Goal: Information Seeking & Learning: Learn about a topic

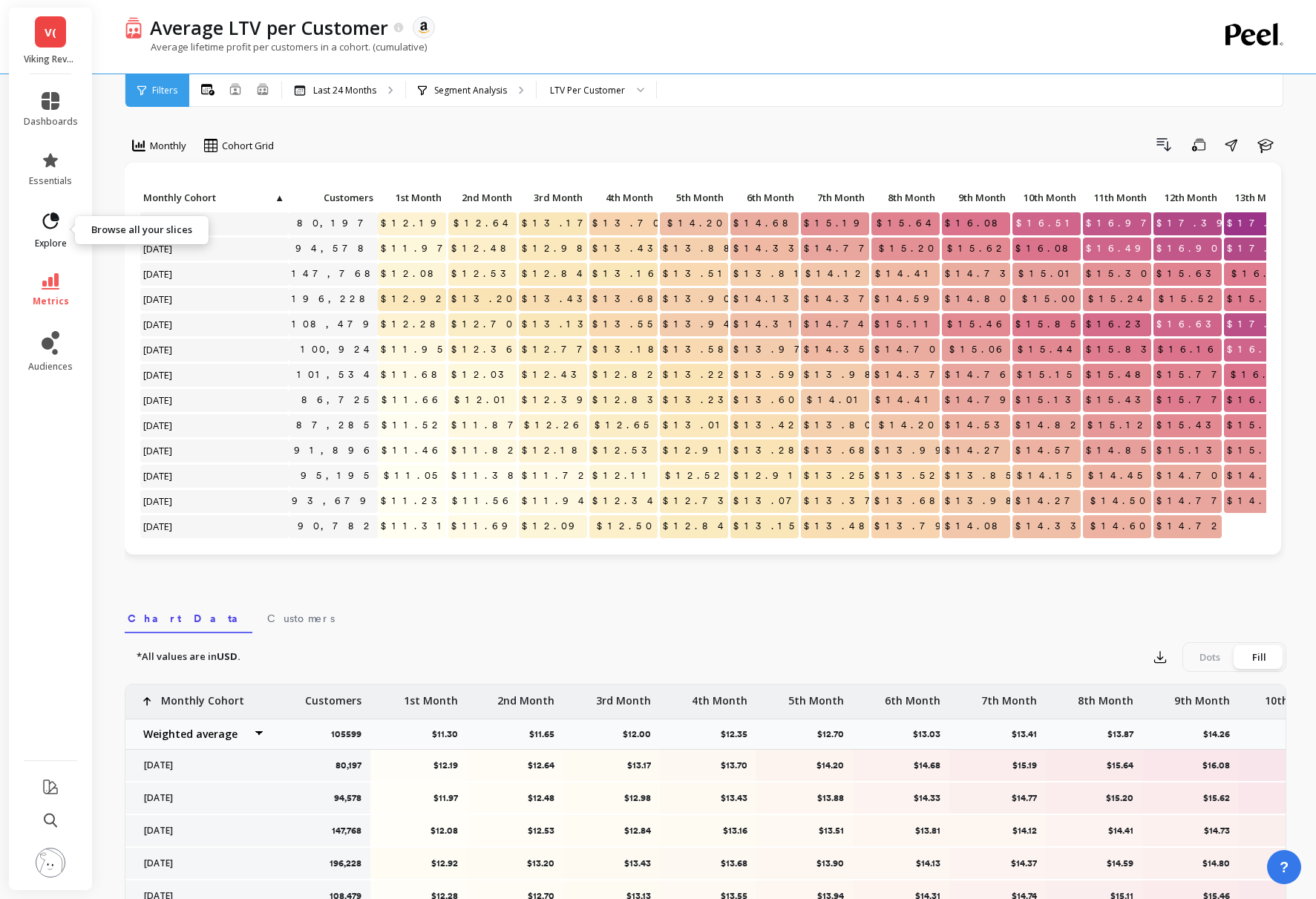
click at [55, 229] on icon at bounding box center [50, 221] width 21 height 21
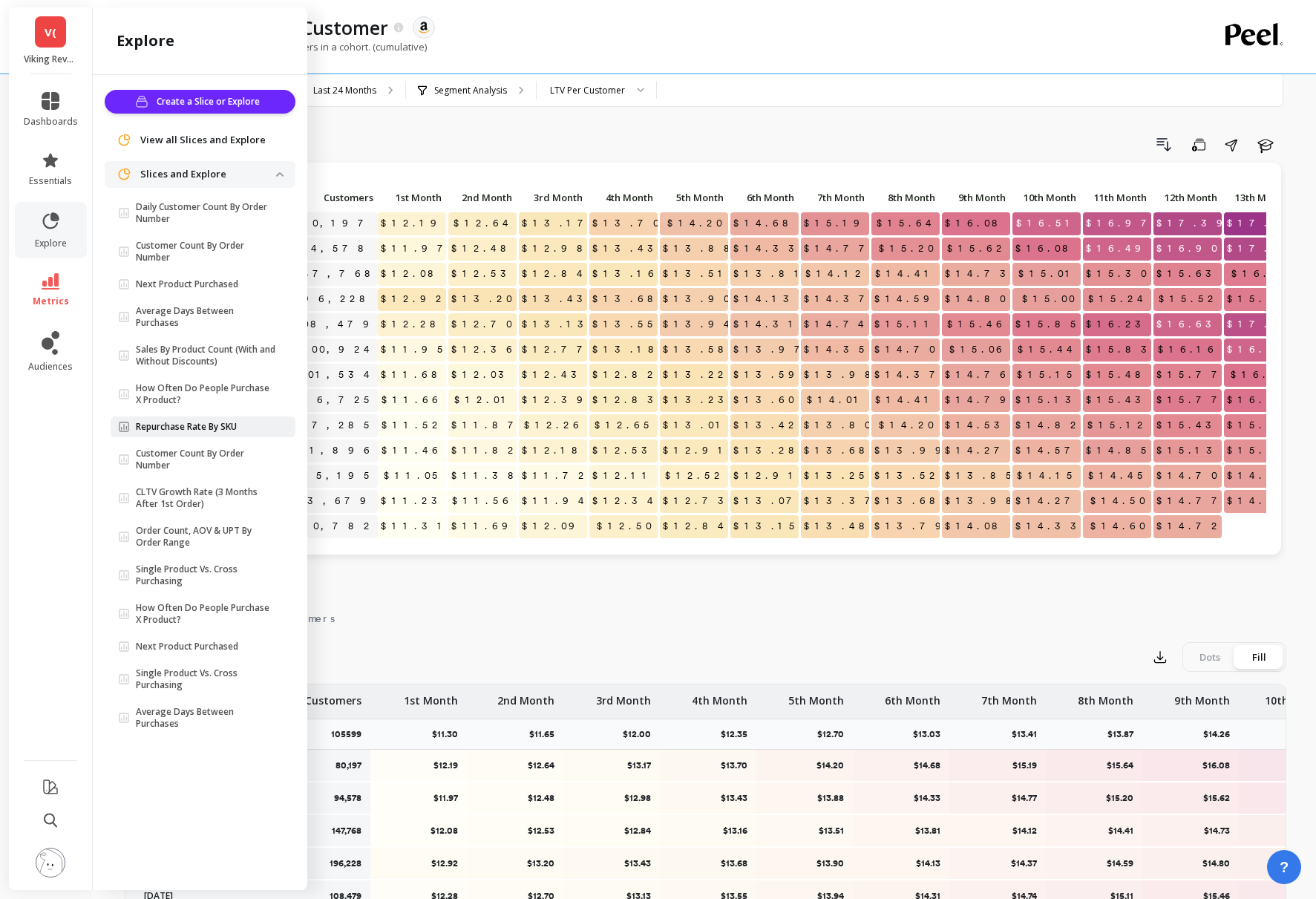
click at [209, 435] on link "Repurchase Rate By SKU" at bounding box center [203, 426] width 185 height 21
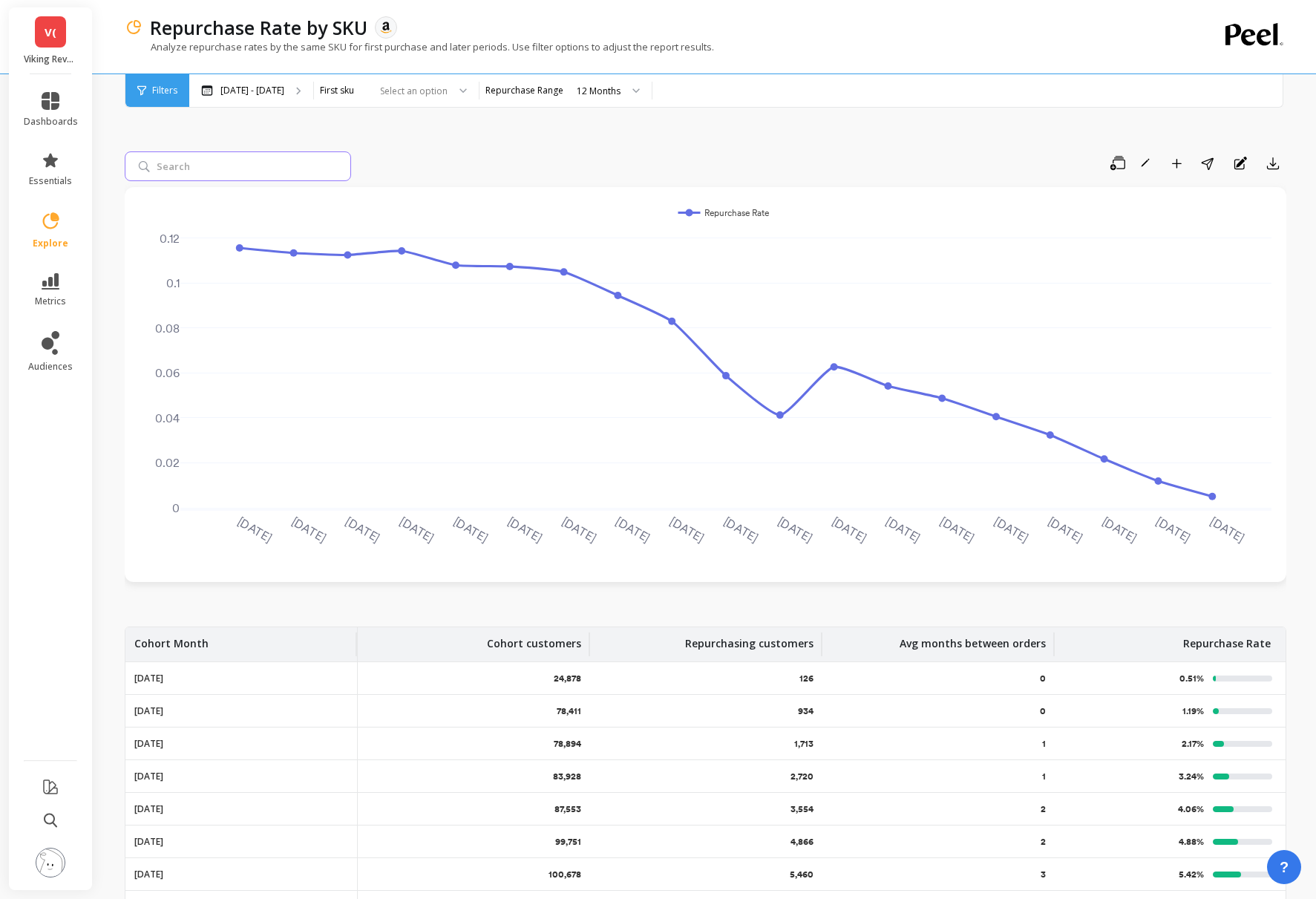
paste input "B07Q1JNPRH"
type input "B07Q1JNPRH"
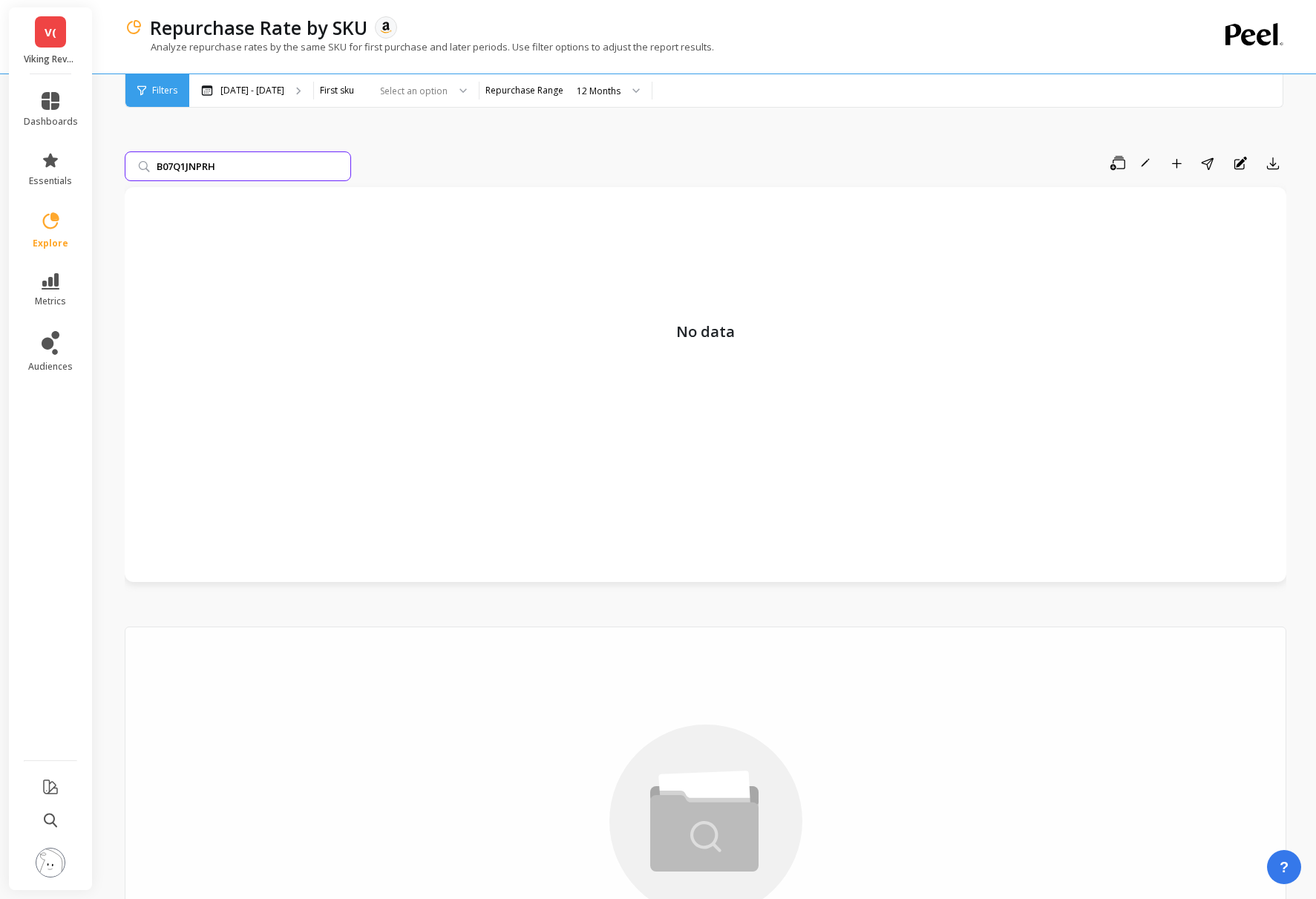
drag, startPoint x: 226, startPoint y: 162, endPoint x: 124, endPoint y: 159, distance: 102.0
click at [124, 159] on div "Repurchase Rate by SKU The data you are viewing comes from: Amazon Seller Centr…" at bounding box center [709, 565] width 1216 height 1131
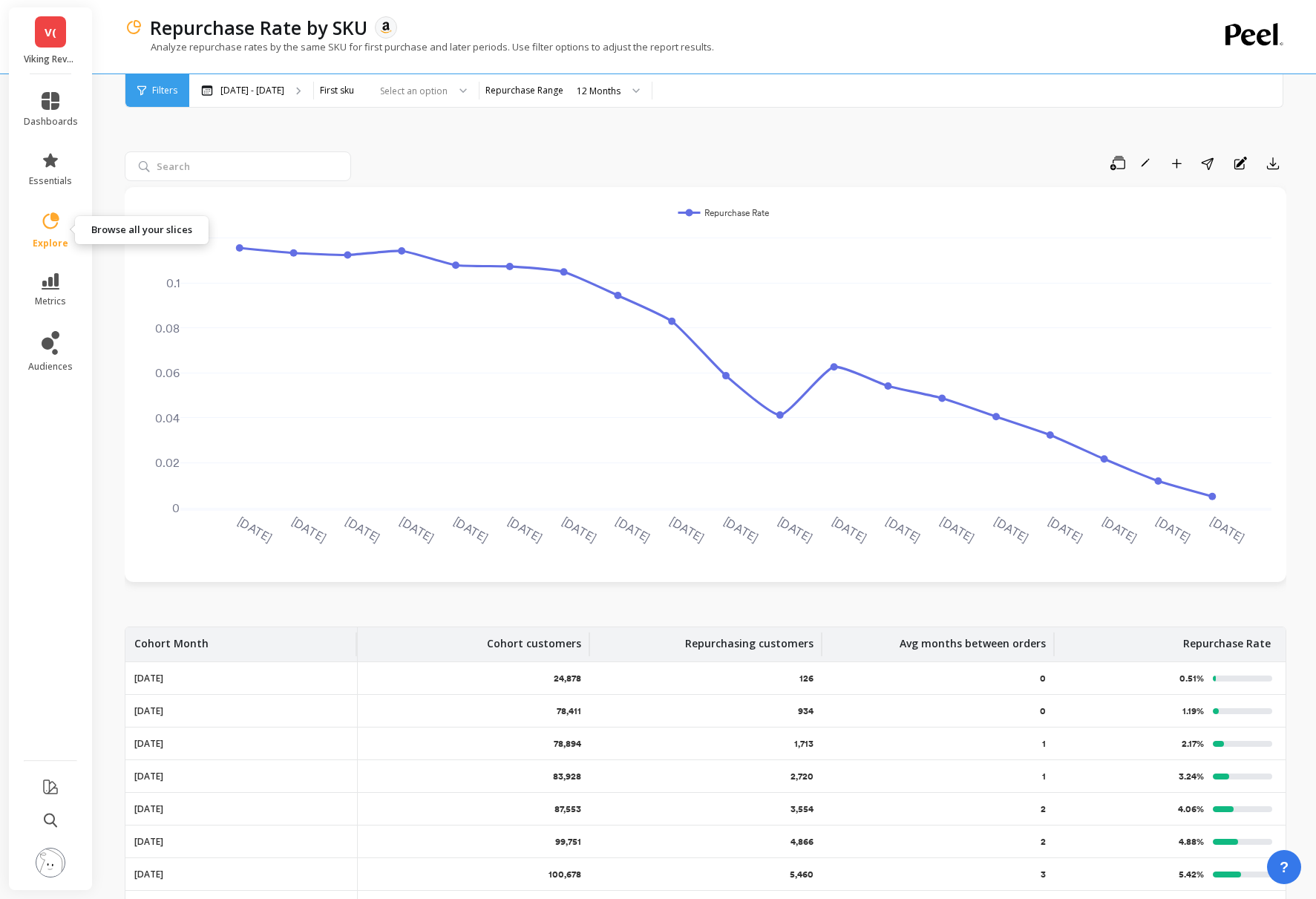
click at [56, 229] on icon at bounding box center [50, 221] width 21 height 21
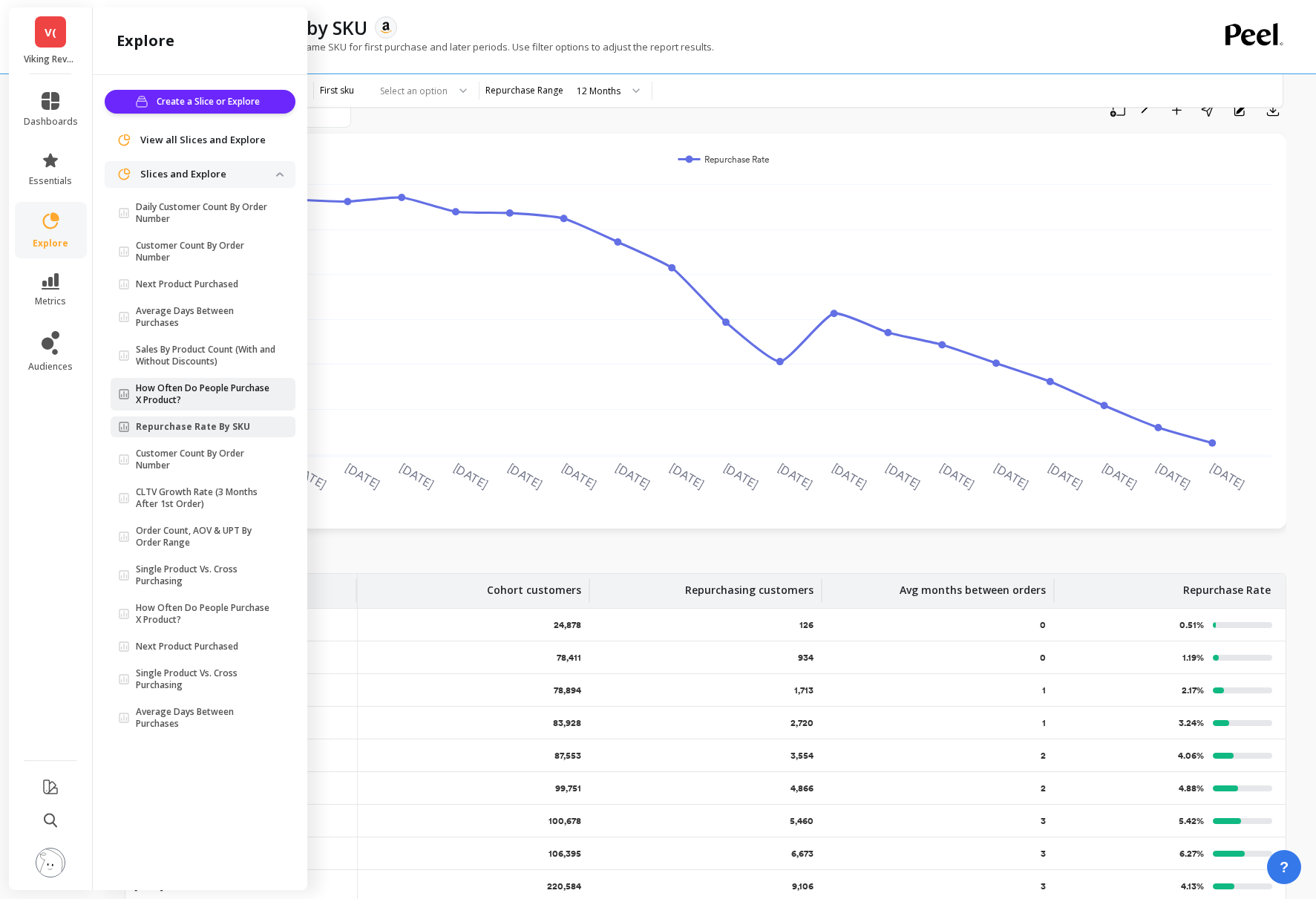
scroll to position [74, 0]
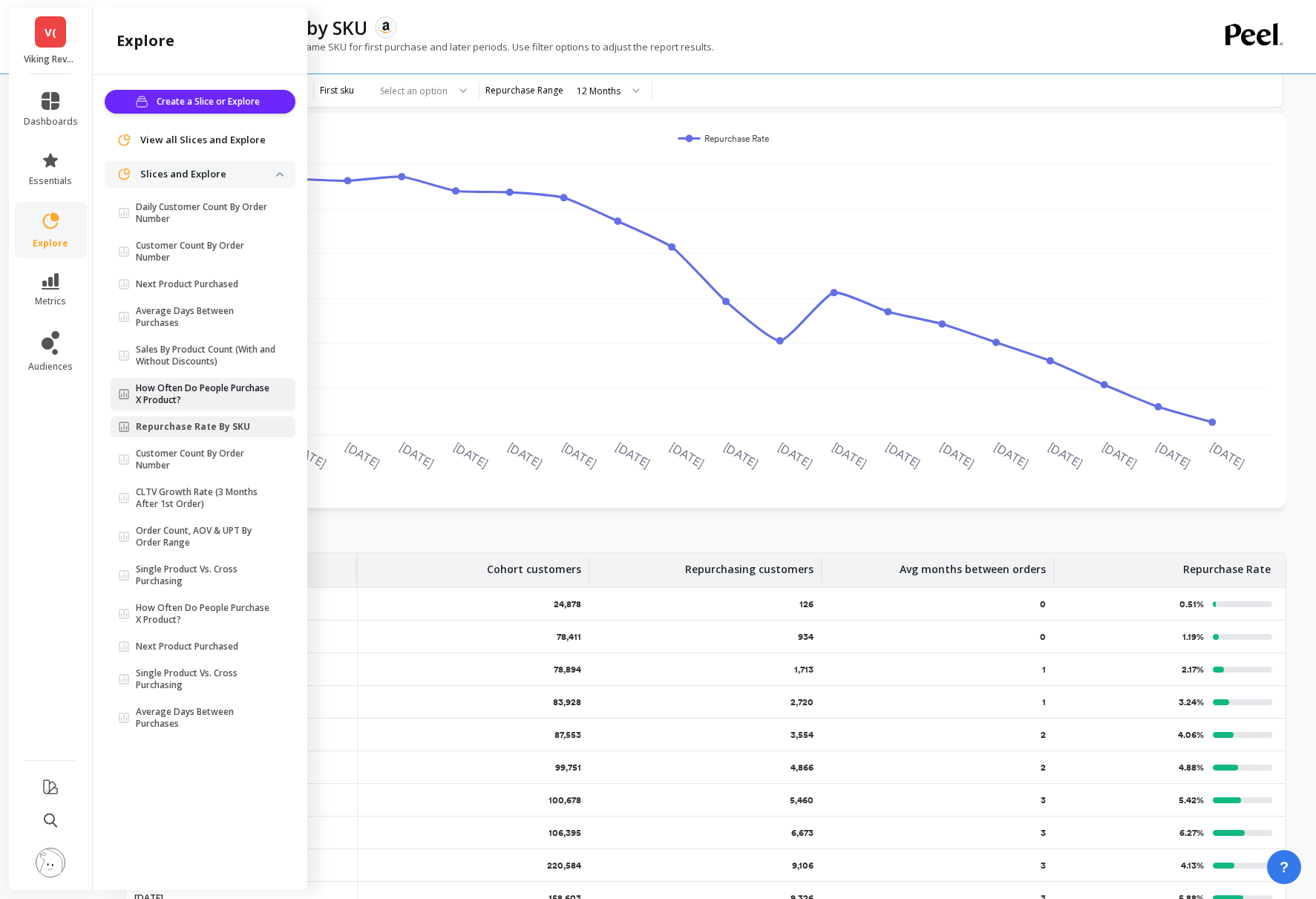
click at [183, 403] on p "How Often Do People Purchase X Product?" at bounding box center [206, 394] width 141 height 24
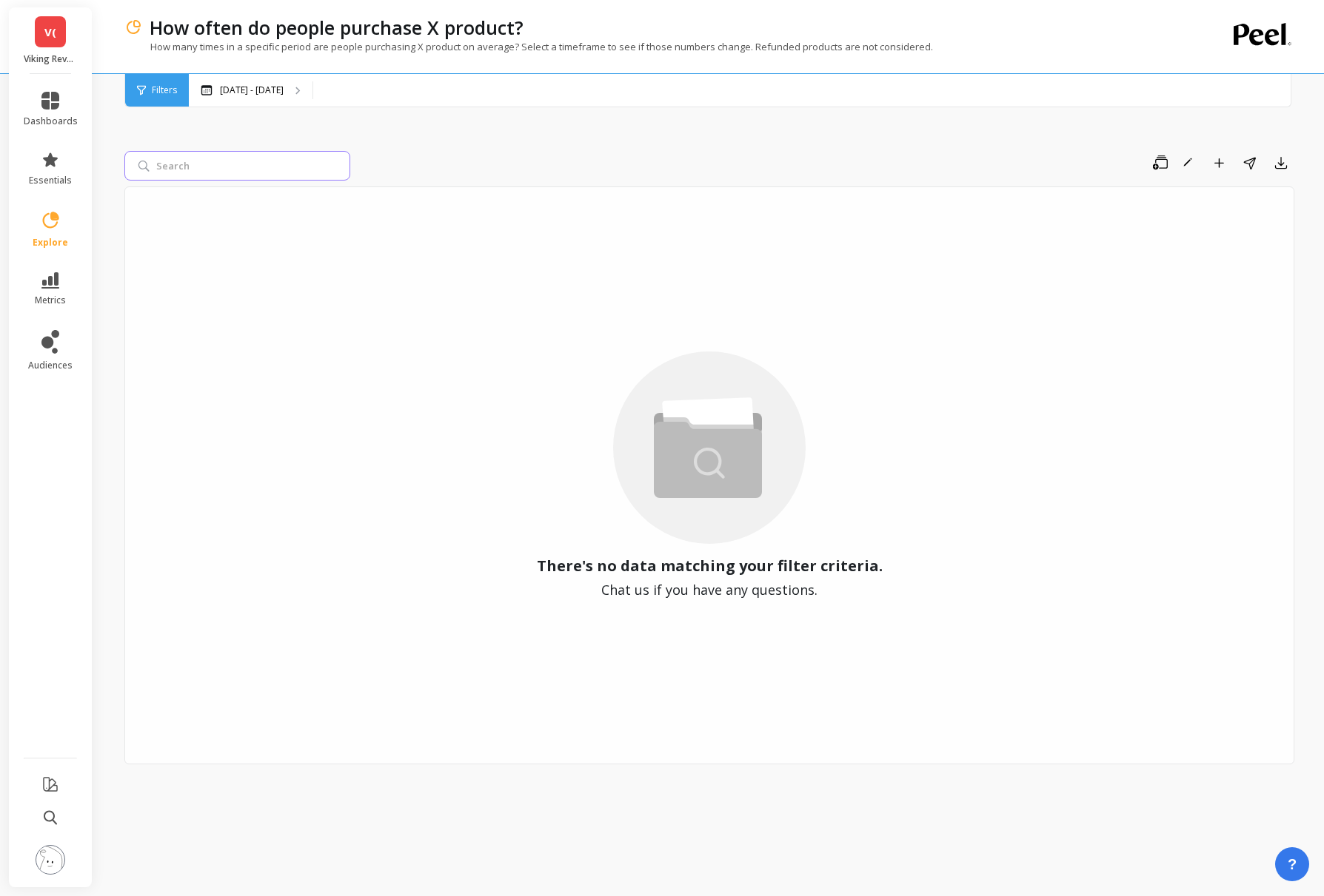
click at [201, 171] on input "search" at bounding box center [237, 165] width 226 height 29
paste input "B07Q1JNPRH"
click at [221, 171] on input "B07Q1JNPRH" at bounding box center [237, 165] width 226 height 29
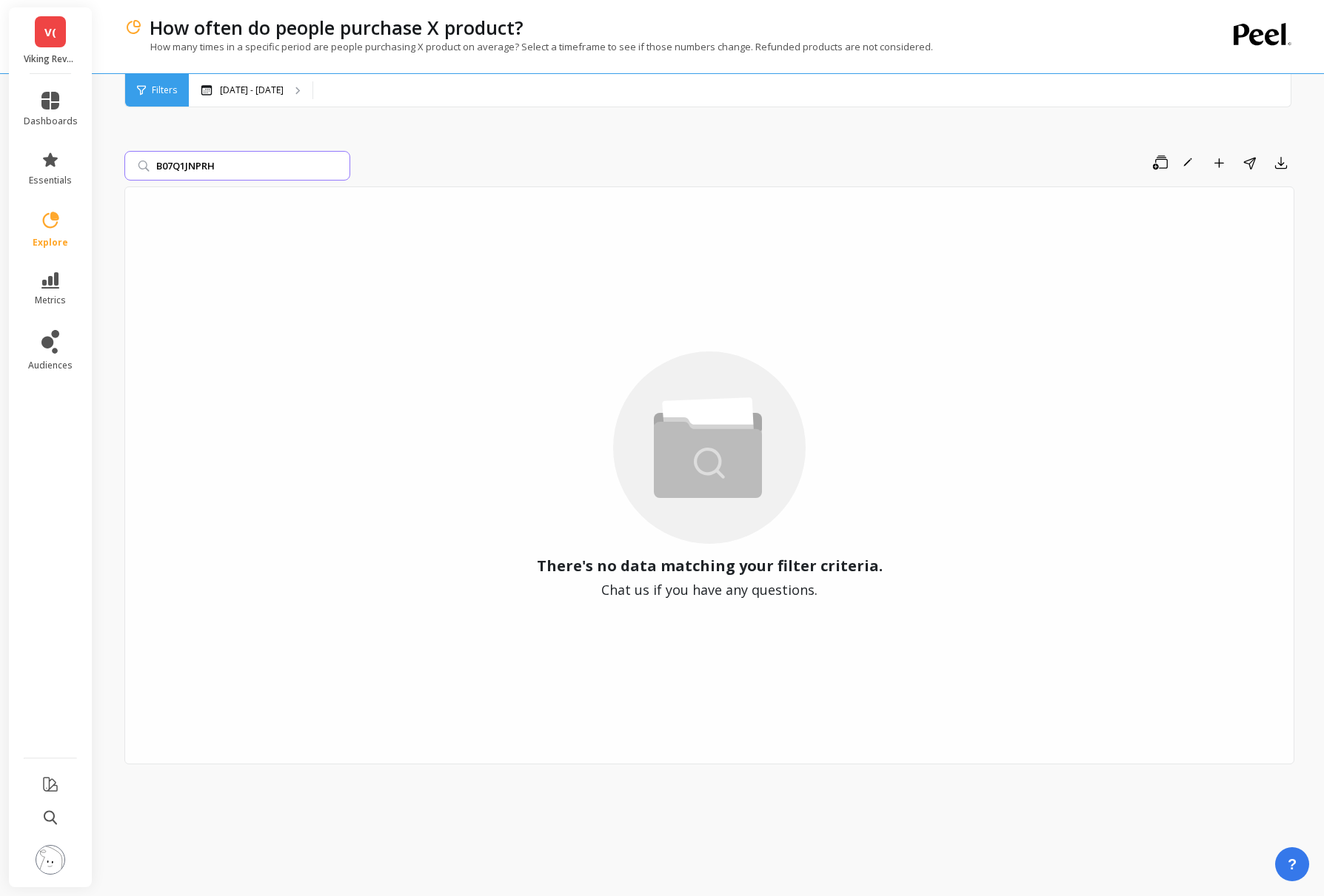
paste input "VRRAZBLADE"
type input "VRRAZBLADE"
click at [54, 95] on icon at bounding box center [50, 101] width 18 height 18
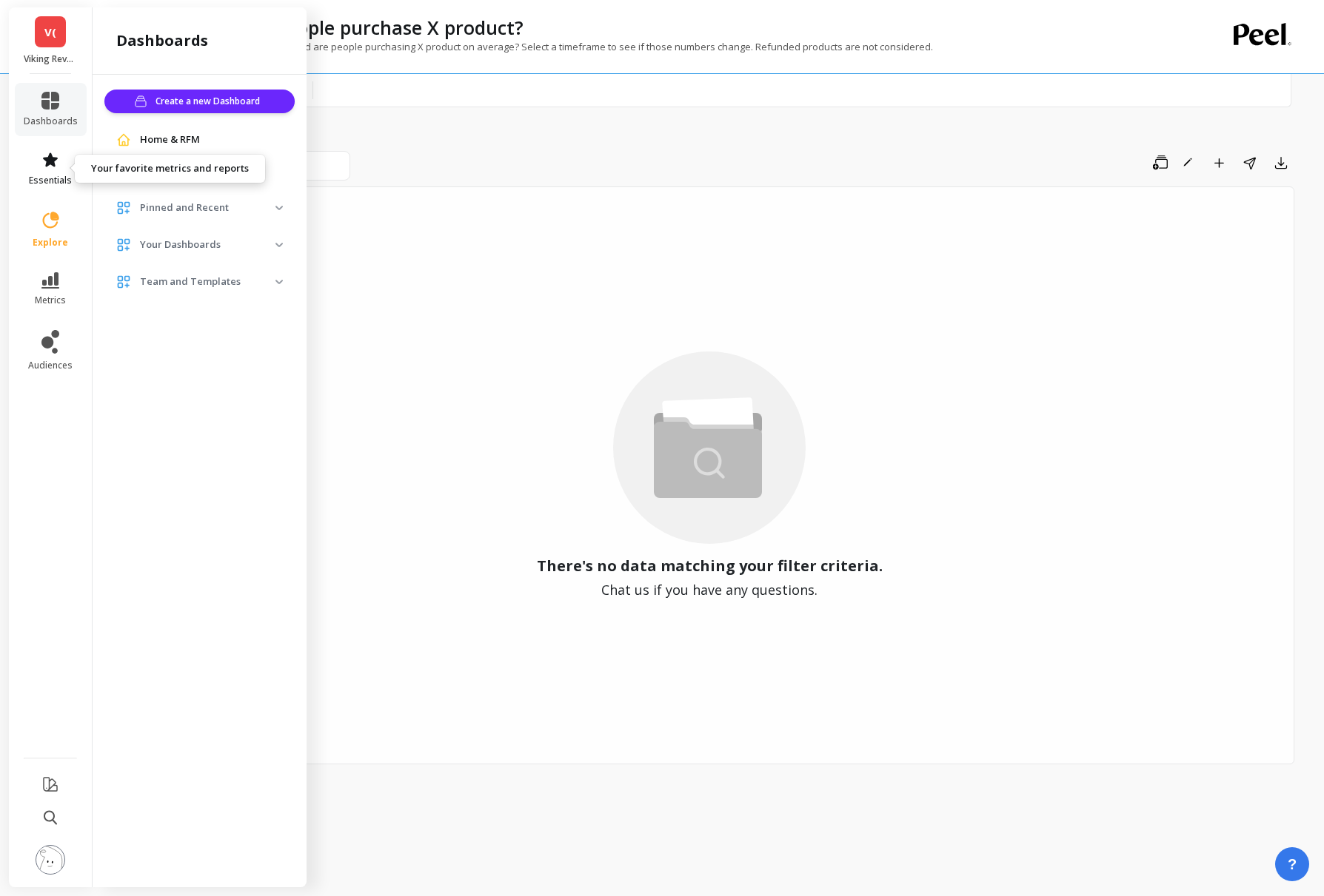
click at [45, 162] on icon at bounding box center [50, 160] width 18 height 18
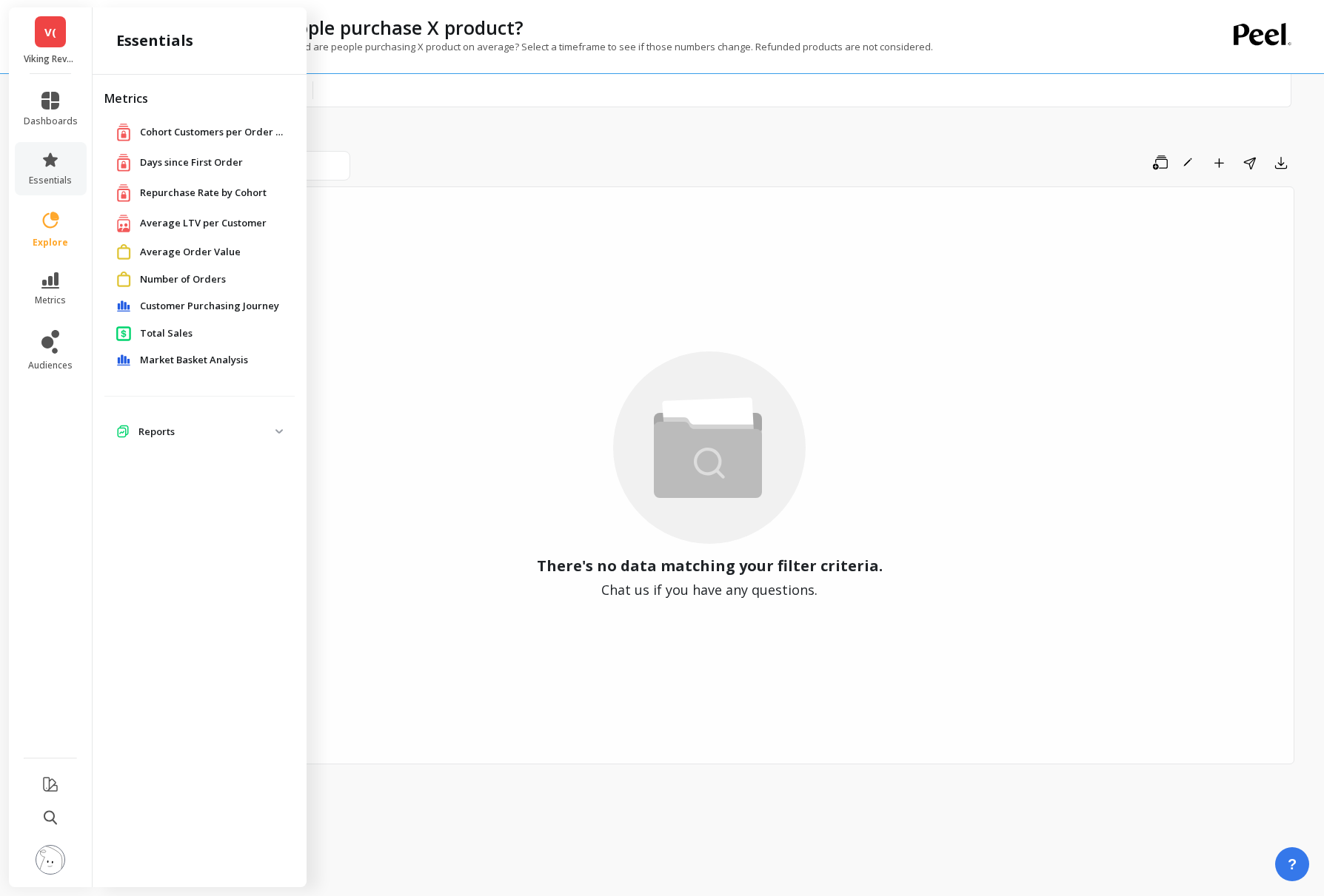
click at [150, 425] on p "Reports" at bounding box center [206, 432] width 137 height 15
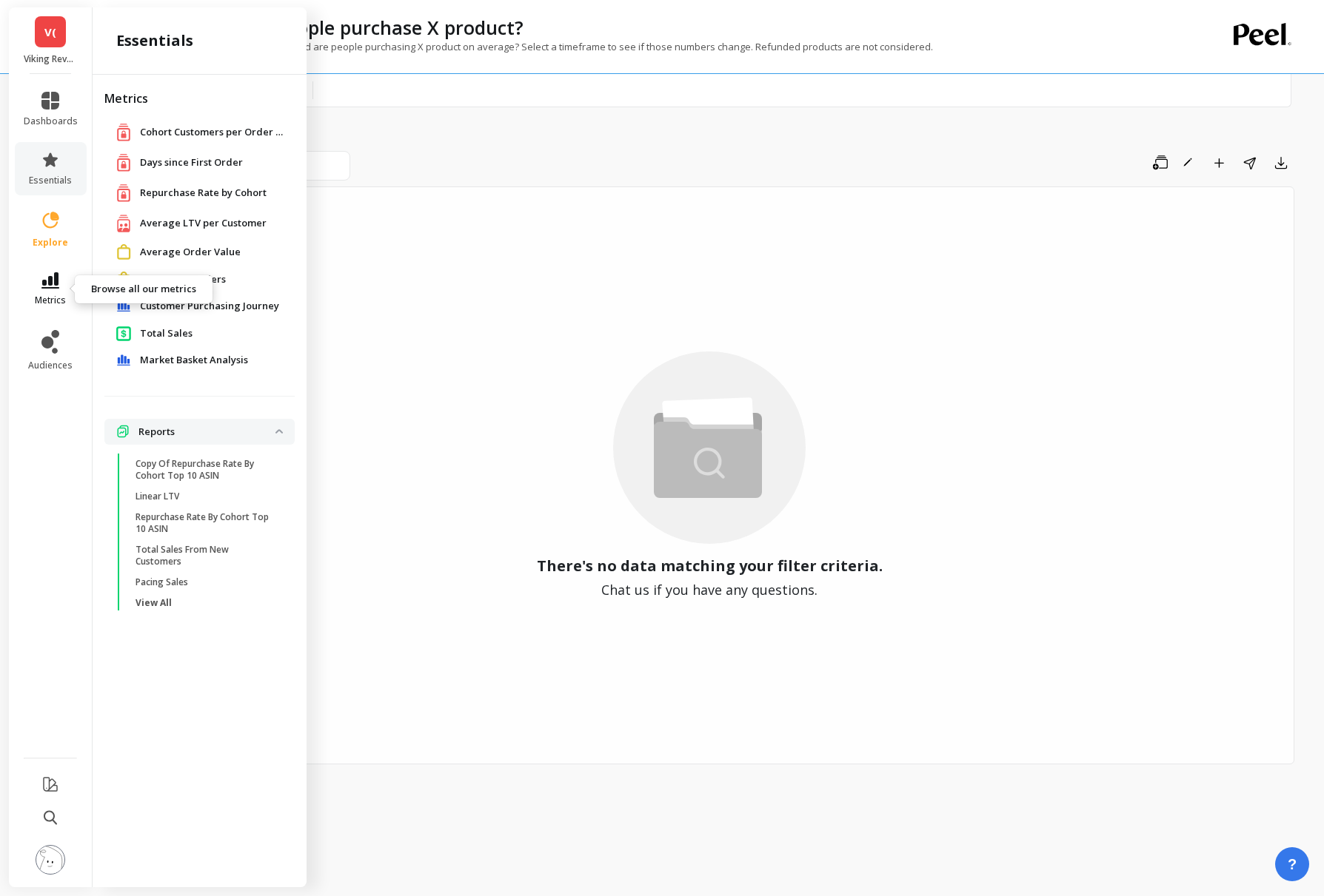
click at [61, 281] on link "metrics" at bounding box center [51, 289] width 54 height 34
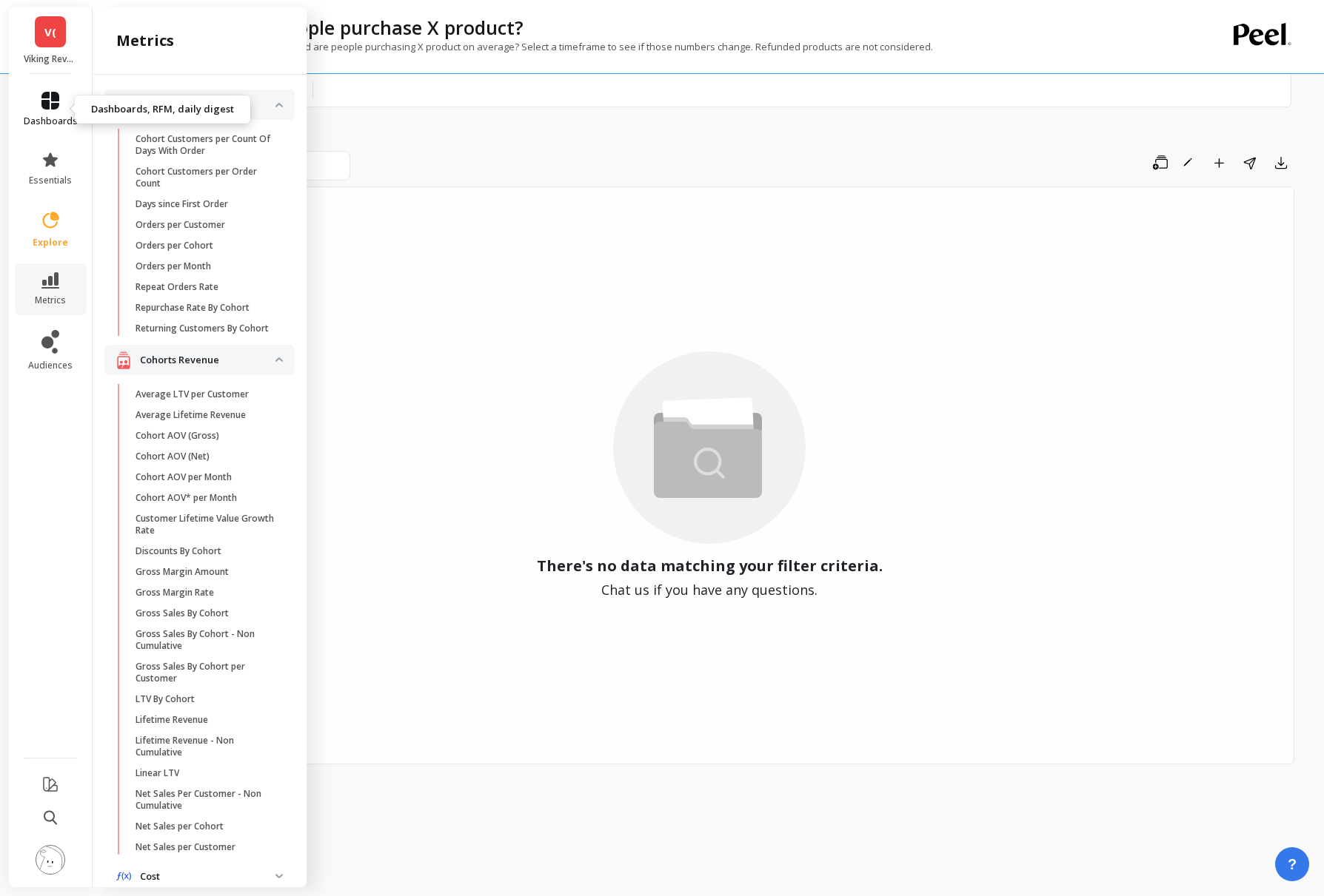
click at [50, 112] on link "dashboards" at bounding box center [51, 110] width 54 height 36
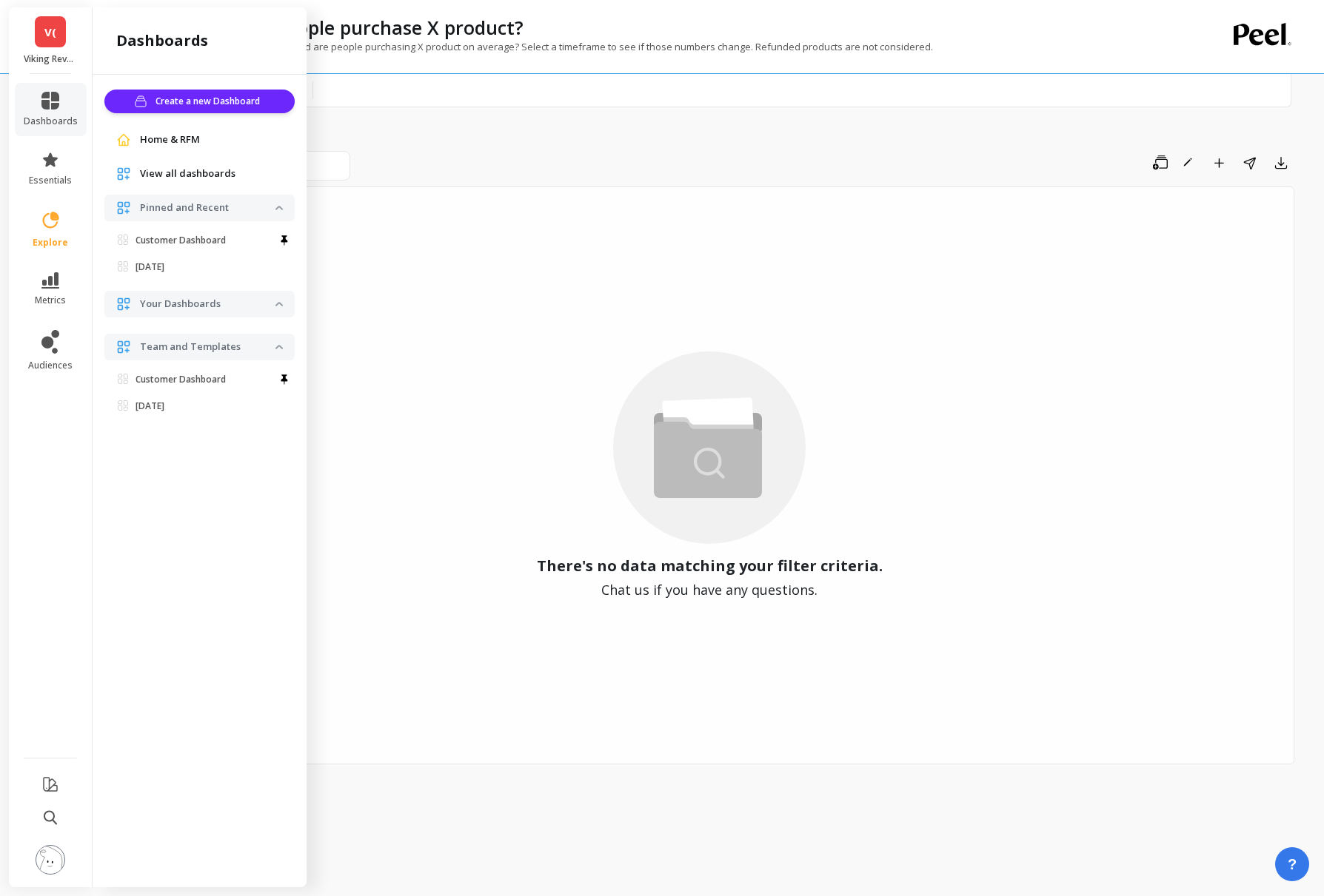
click at [219, 171] on span "View all dashboards" at bounding box center [187, 174] width 96 height 15
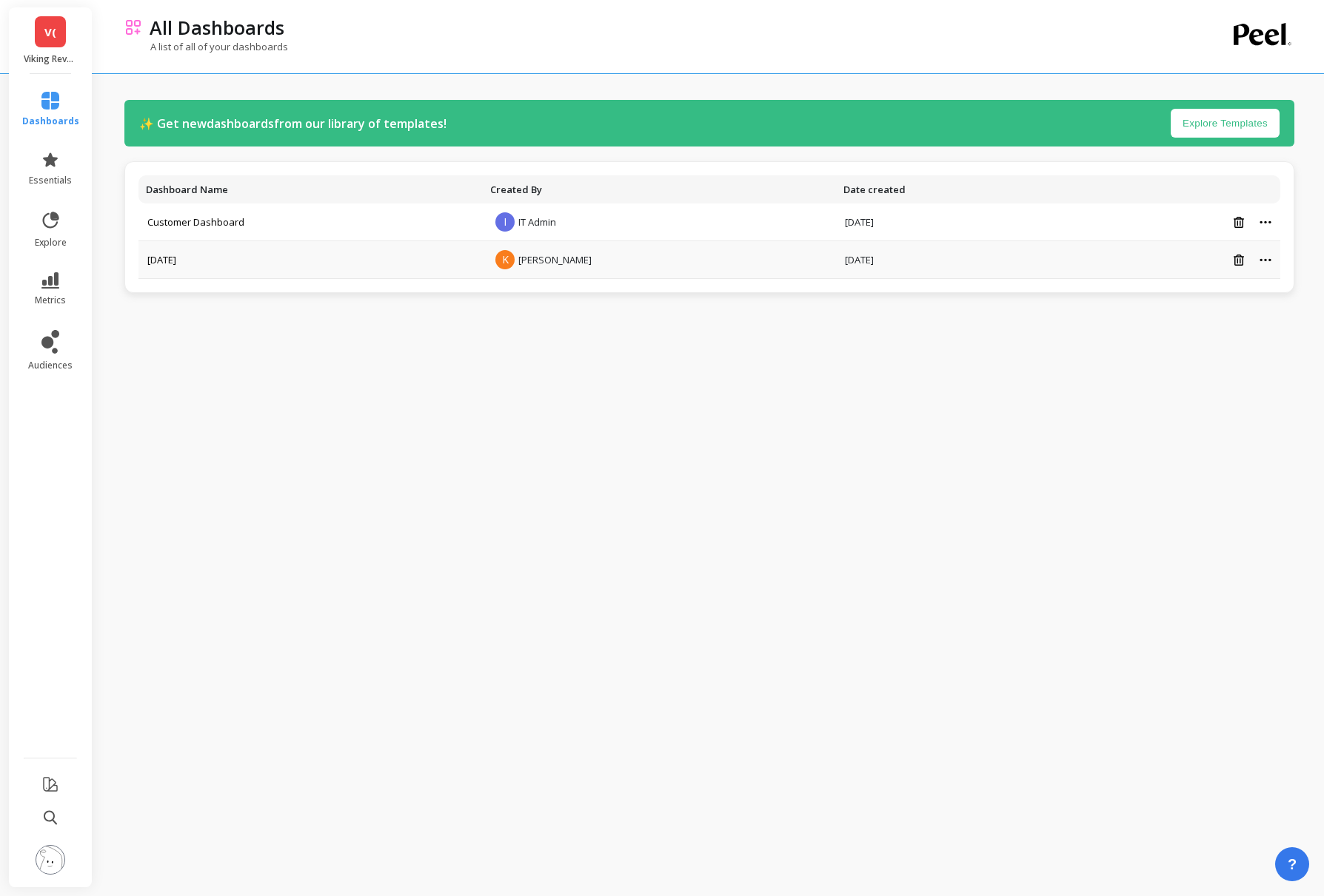
click at [233, 255] on td "2025/05/13" at bounding box center [311, 260] width 345 height 37
click at [549, 259] on span "Kateryna Ivchenko" at bounding box center [555, 260] width 73 height 13
click at [1026, 266] on td "May 12, 2025" at bounding box center [951, 260] width 231 height 37
click at [173, 253] on link "2025/05/13" at bounding box center [162, 260] width 29 height 13
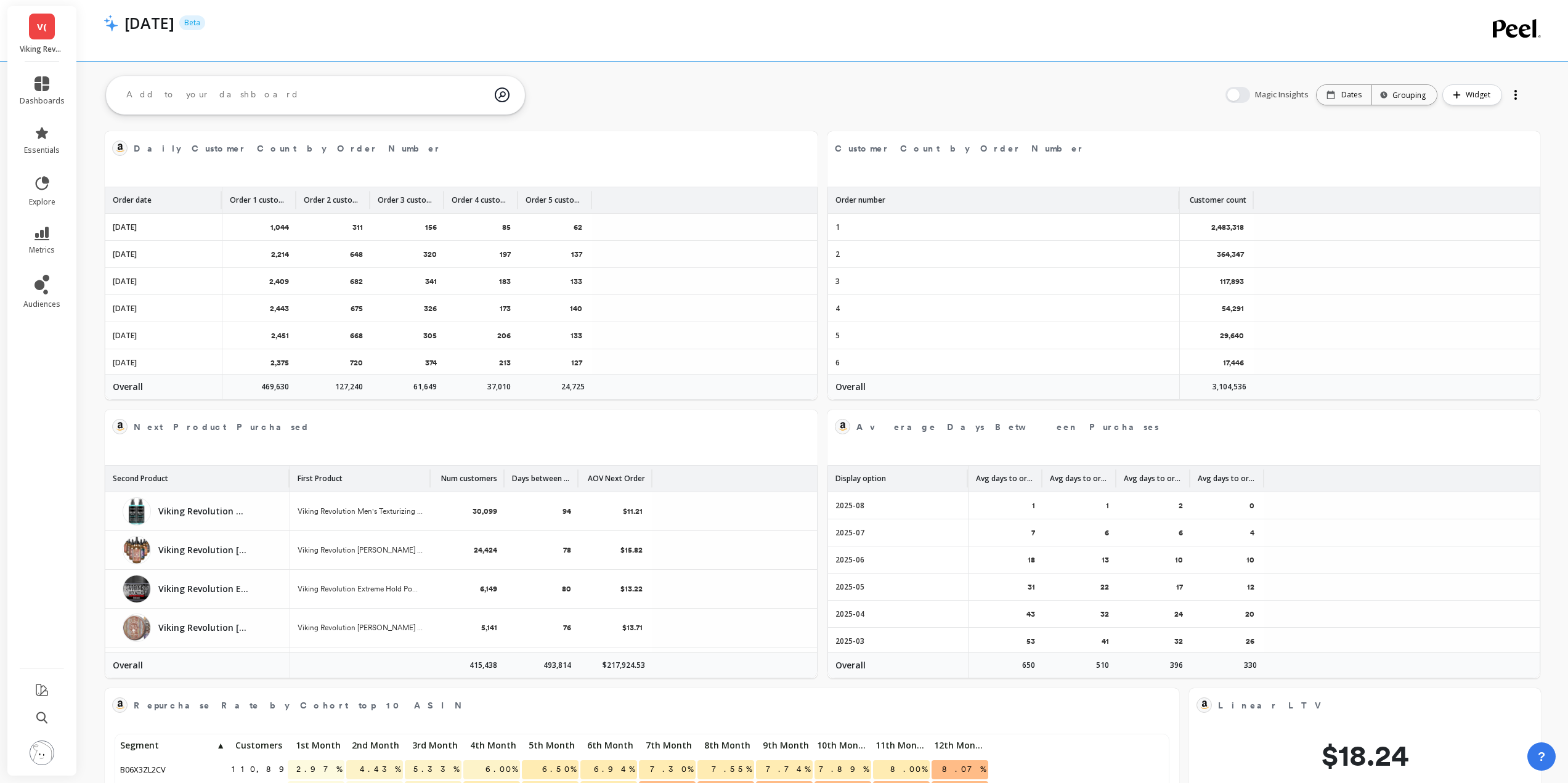
click at [52, 33] on link "V(" at bounding box center [42, 26] width 26 height 26
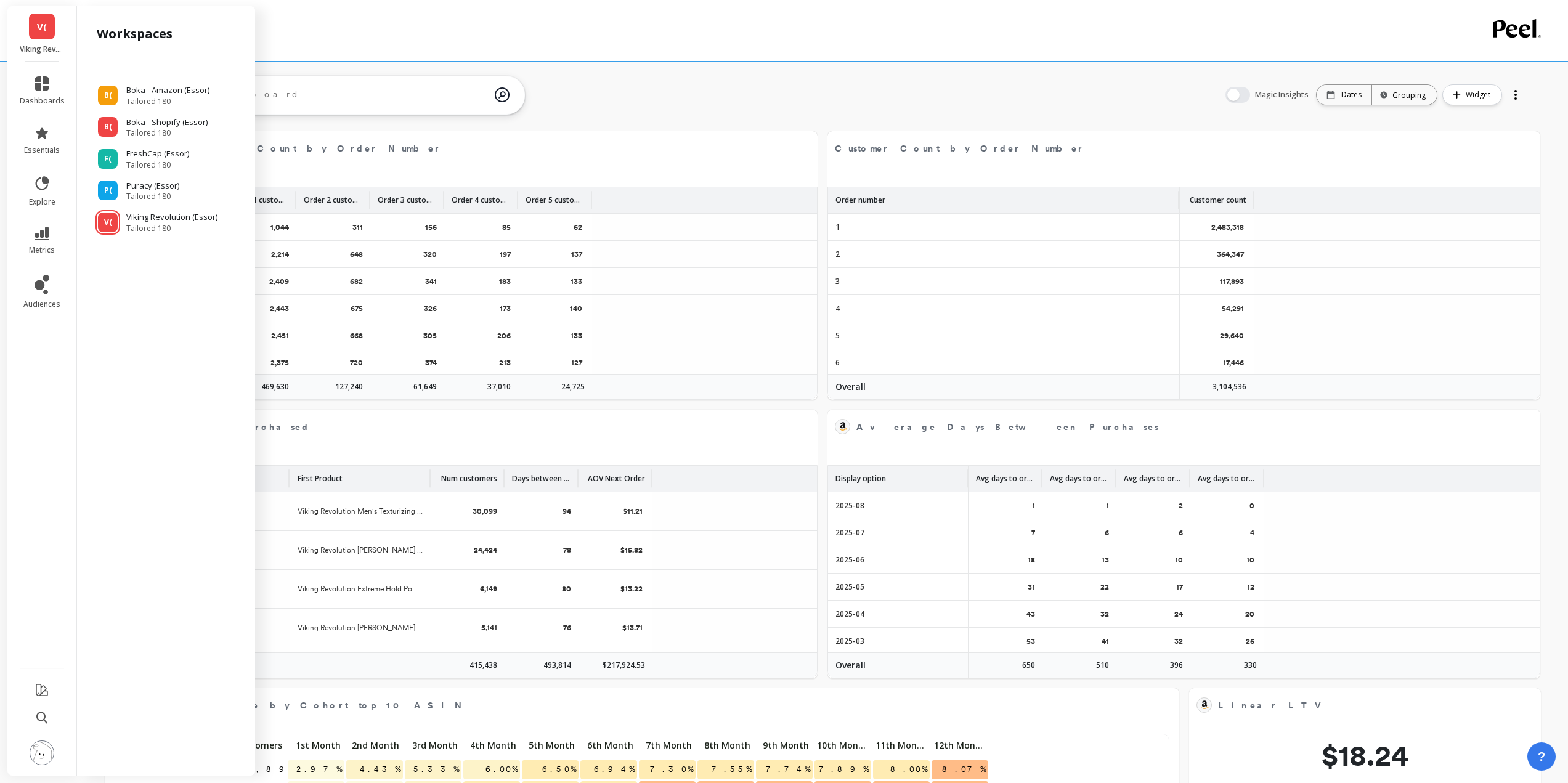
click at [52, 36] on link "V(" at bounding box center [42, 26] width 26 height 26
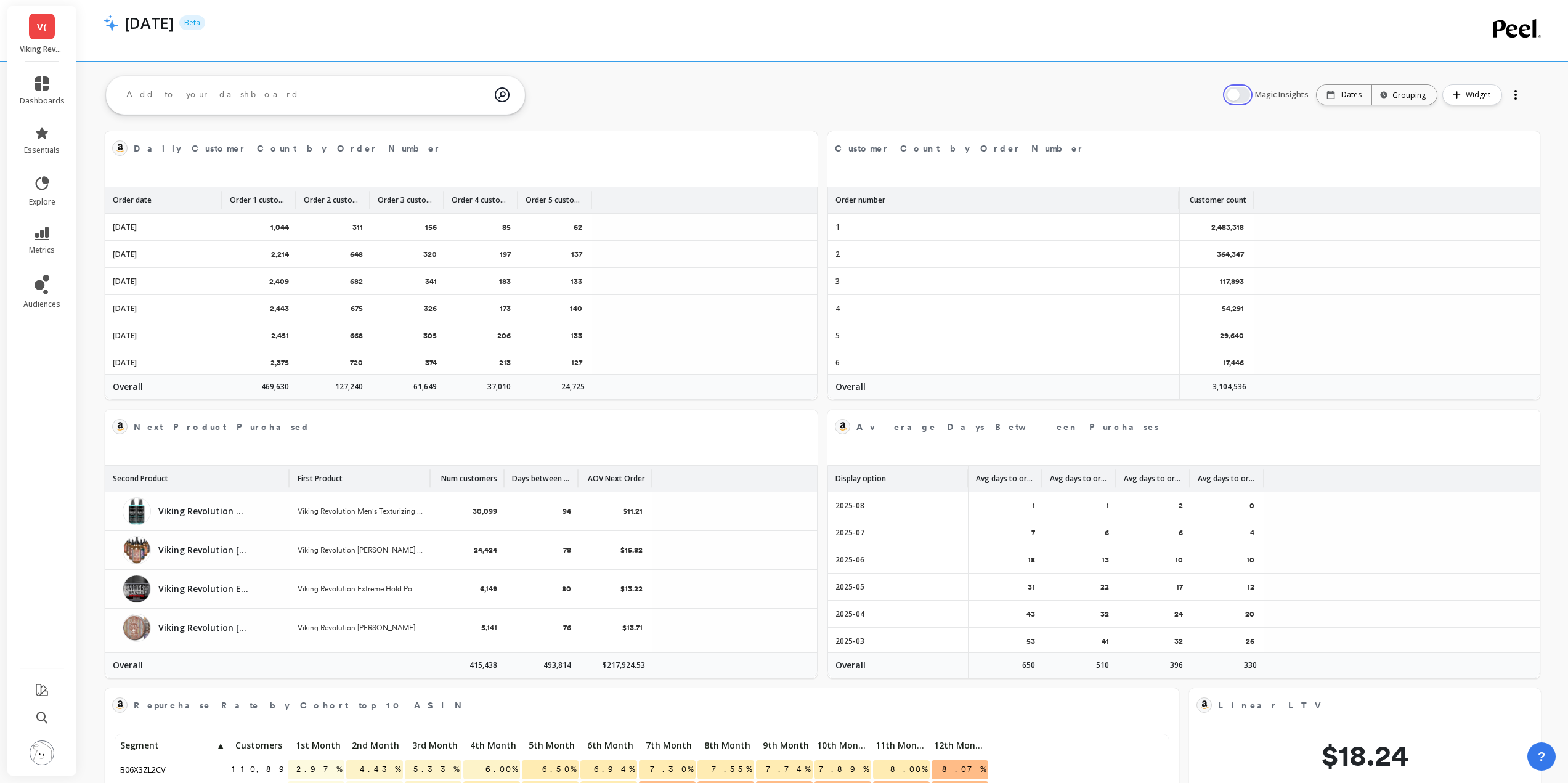
click at [1101, 93] on button "button" at bounding box center [1237, 95] width 25 height 16
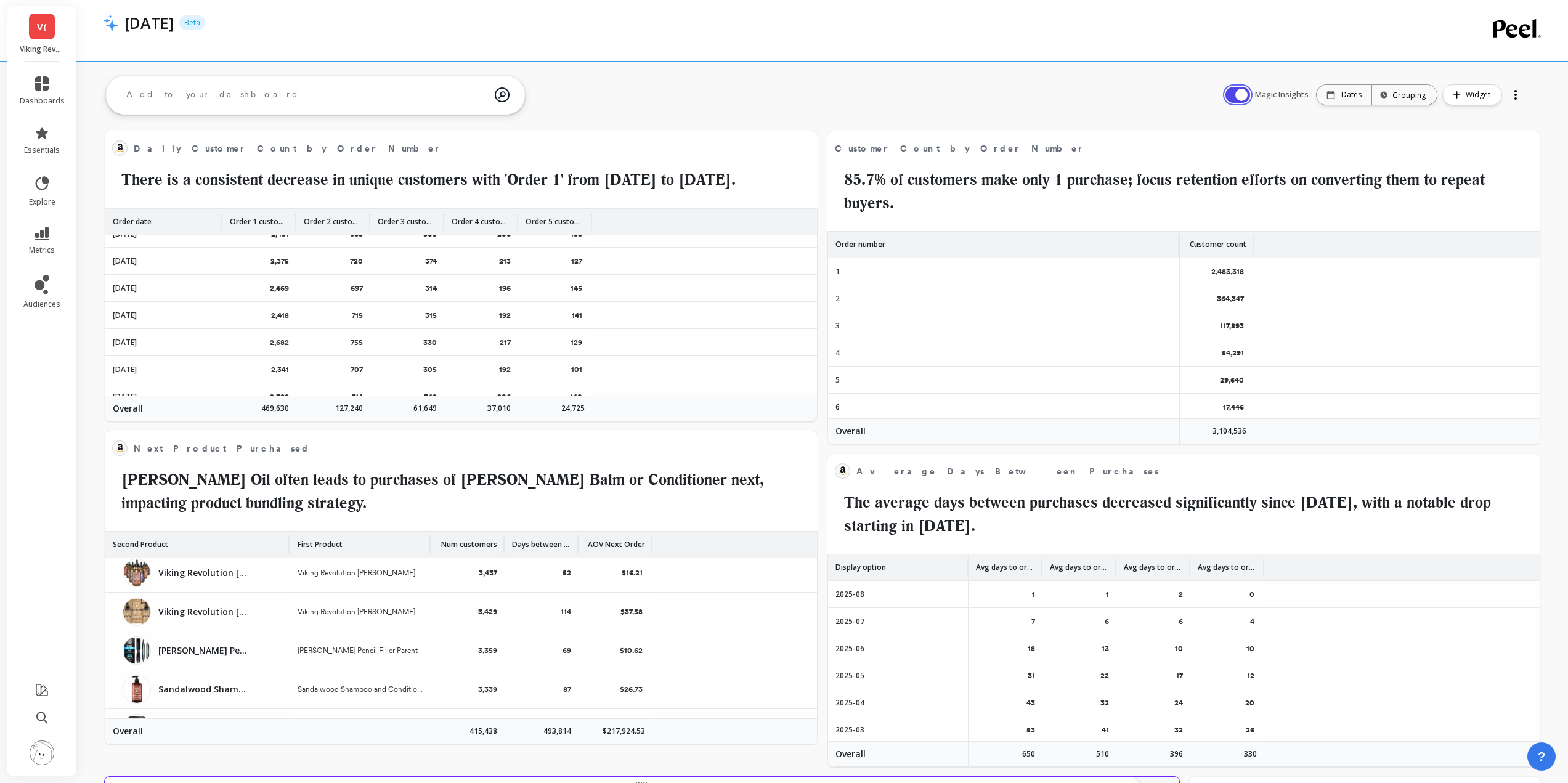
scroll to position [330, 1030]
click at [33, 82] on link "dashboards" at bounding box center [42, 91] width 45 height 30
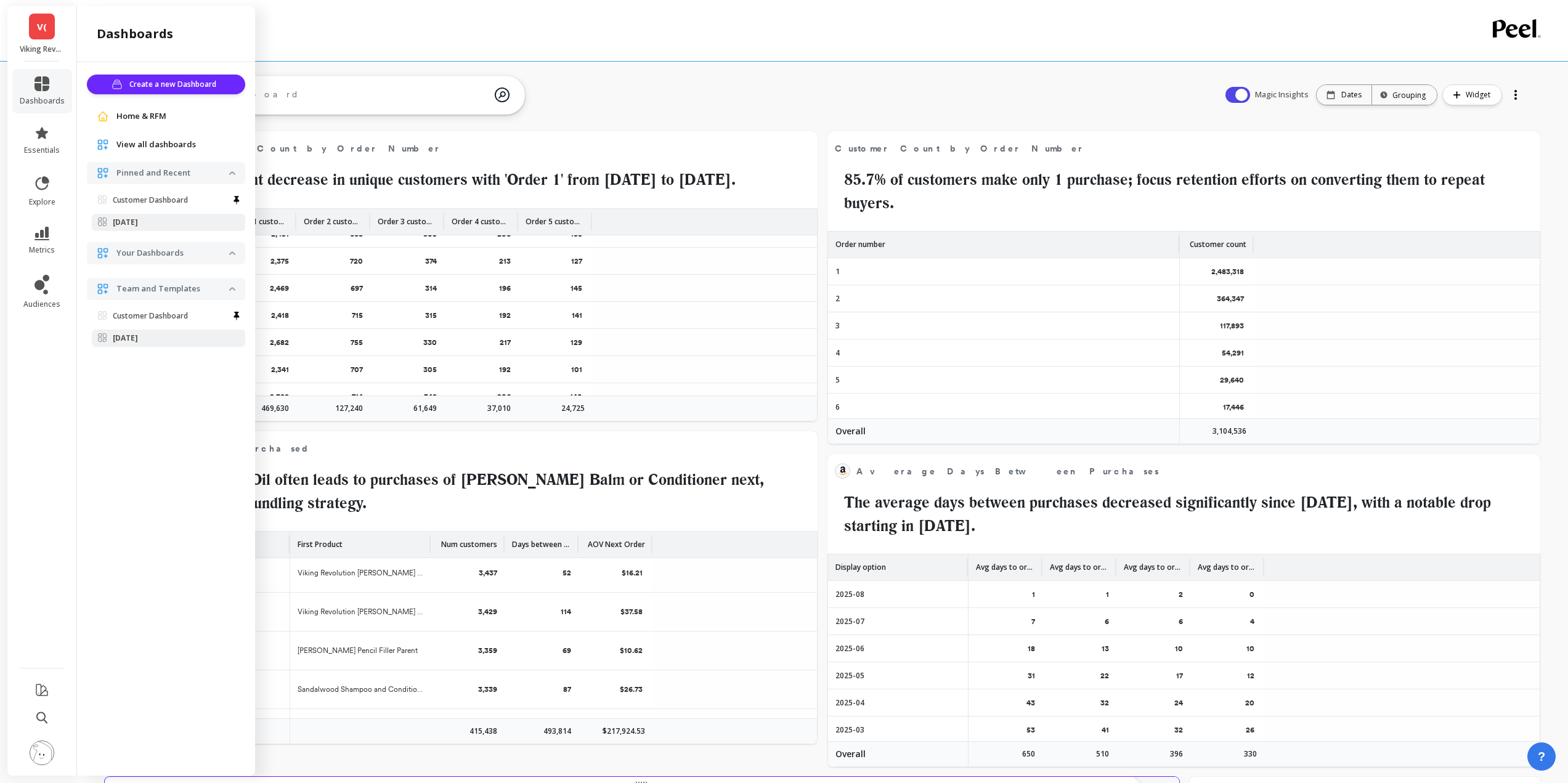
click at [137, 116] on span "Home & RFM" at bounding box center [141, 116] width 50 height 13
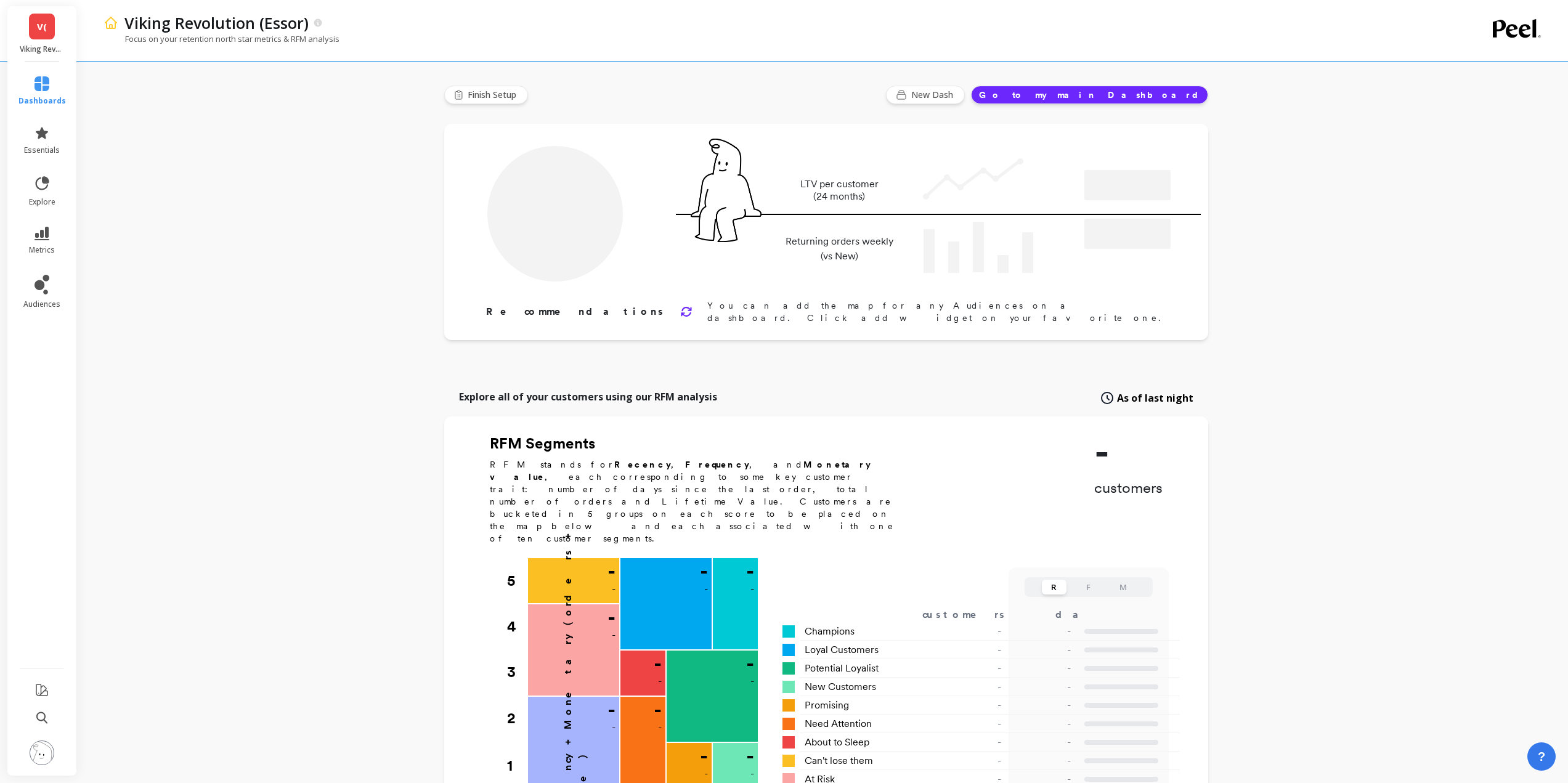
type input "Champions"
type input "217828"
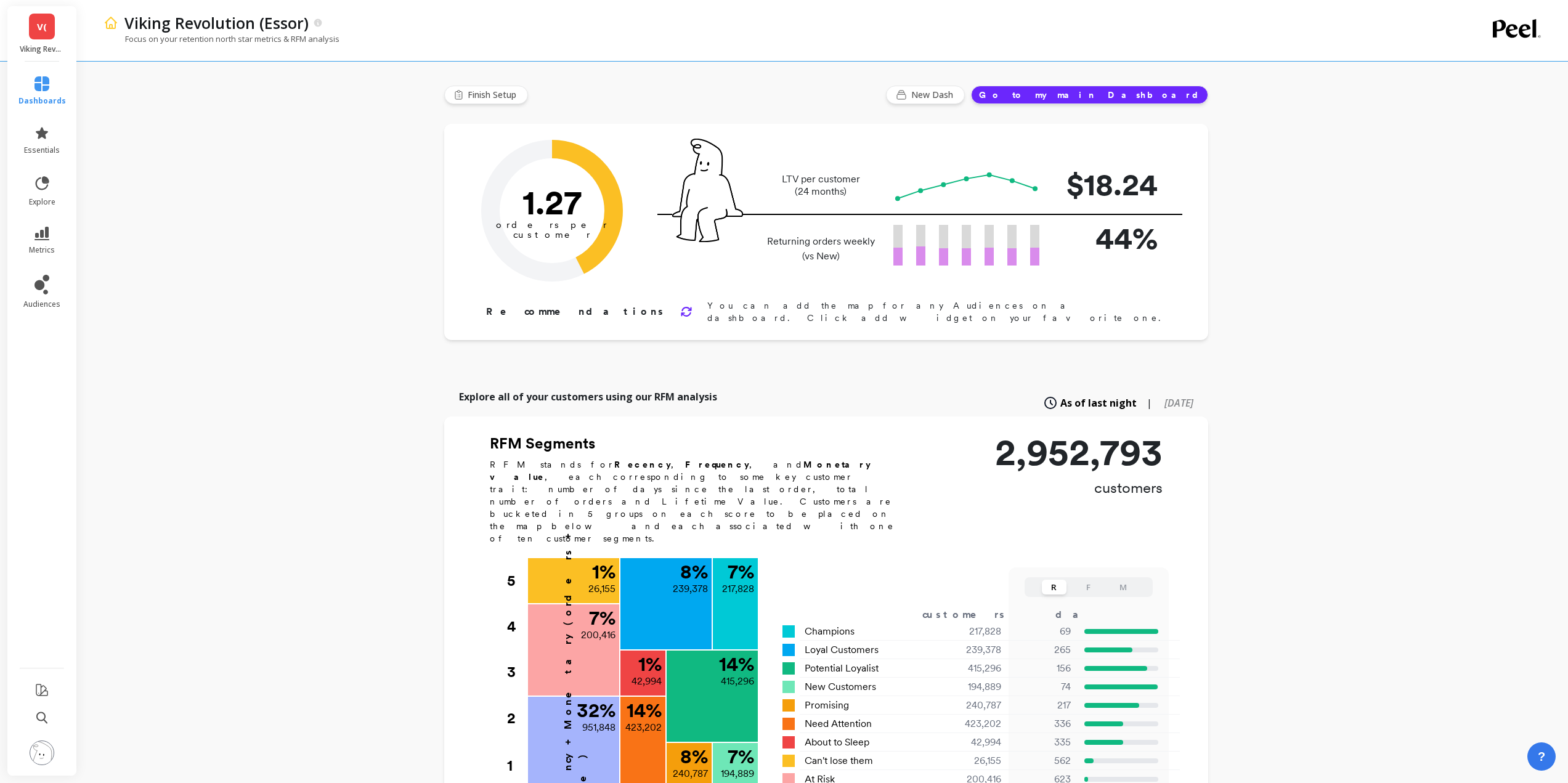
click at [681, 308] on icon at bounding box center [686, 312] width 9 height 9
click at [923, 313] on link "have a look!" at bounding box center [917, 317] width 123 height 10
